Goal: Find specific page/section: Find specific page/section

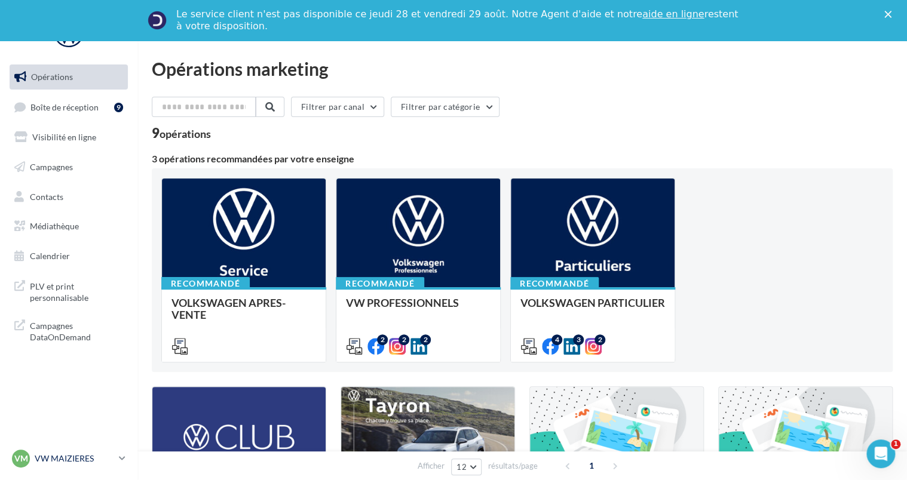
click at [66, 454] on p "VW MAIZIERES" at bounding box center [74, 459] width 79 height 12
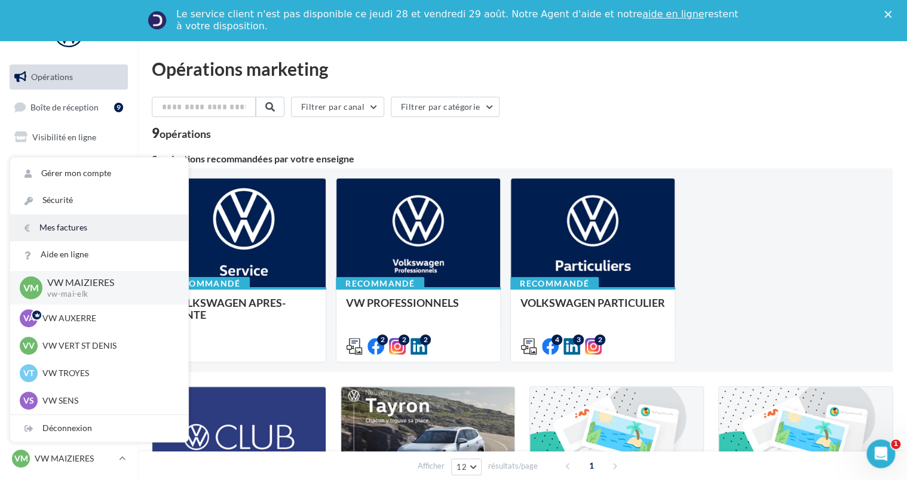
click at [20, 226] on link "Mes factures" at bounding box center [99, 228] width 178 height 27
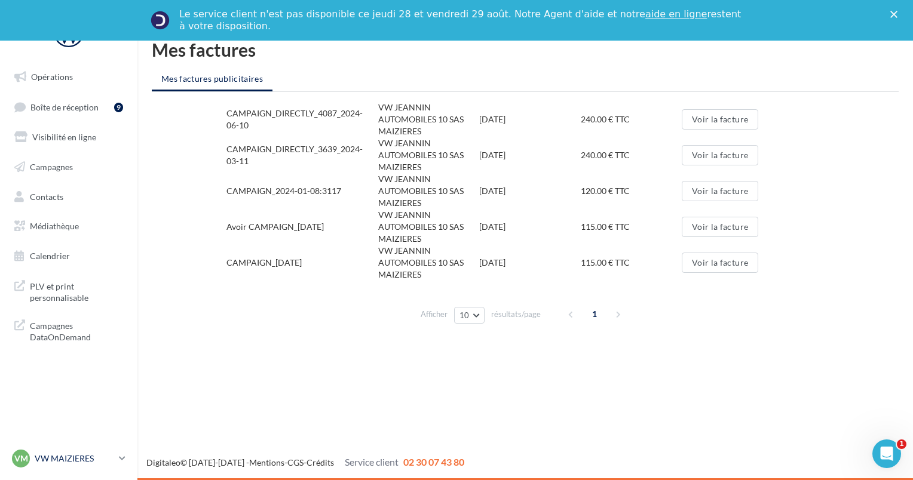
click at [87, 451] on div "VM VW MAIZIERES vw-mai-elk" at bounding box center [63, 459] width 102 height 18
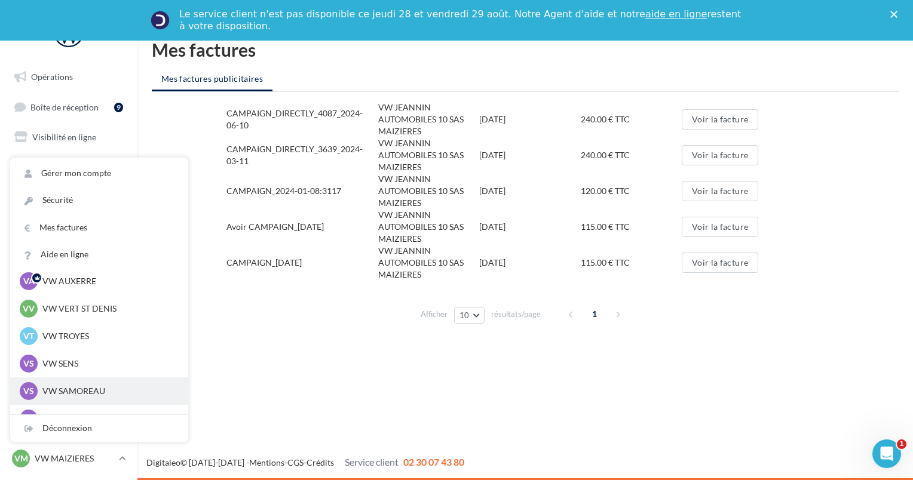
scroll to position [55, 0]
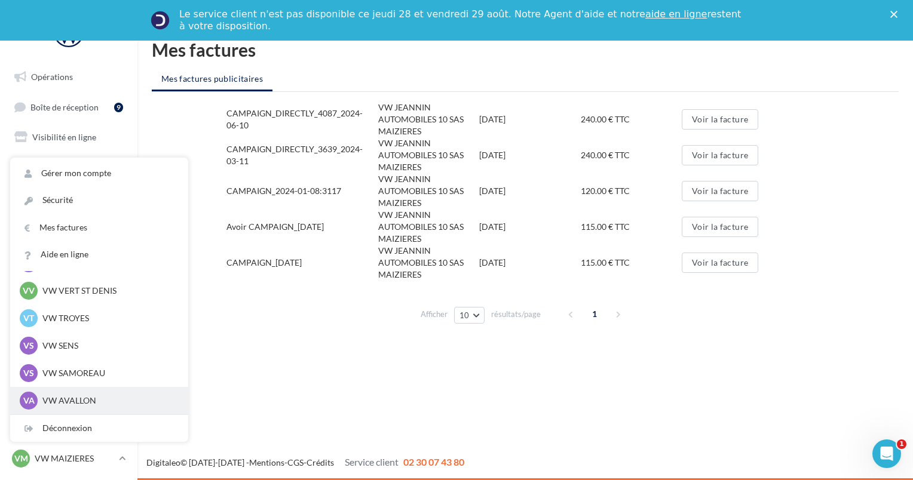
click at [54, 397] on p "VW AVALLON" at bounding box center [107, 401] width 131 height 12
